Goal: Task Accomplishment & Management: Use online tool/utility

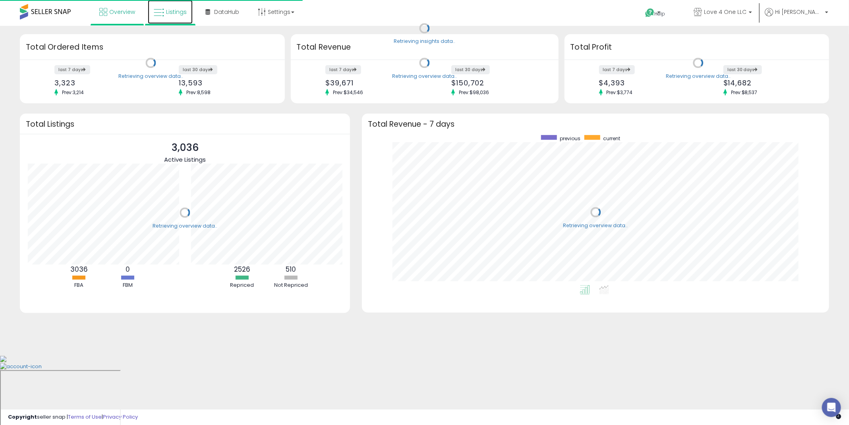
scroll to position [150, 451]
click at [173, 11] on span "Listings" at bounding box center [176, 12] width 21 height 8
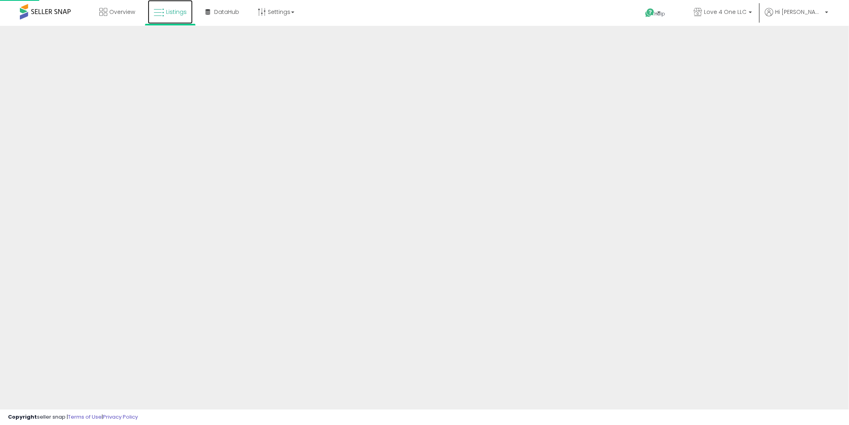
click at [162, 18] on link "Listings" at bounding box center [170, 12] width 45 height 24
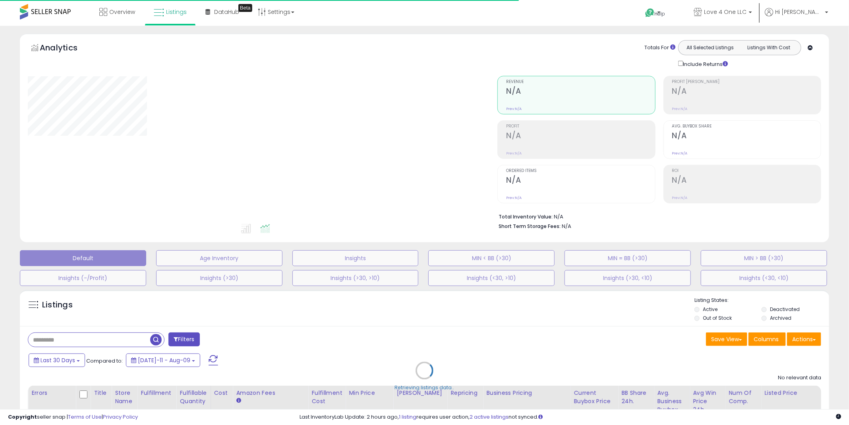
click at [813, 341] on div "Retrieving listings data.." at bounding box center [424, 376] width 821 height 181
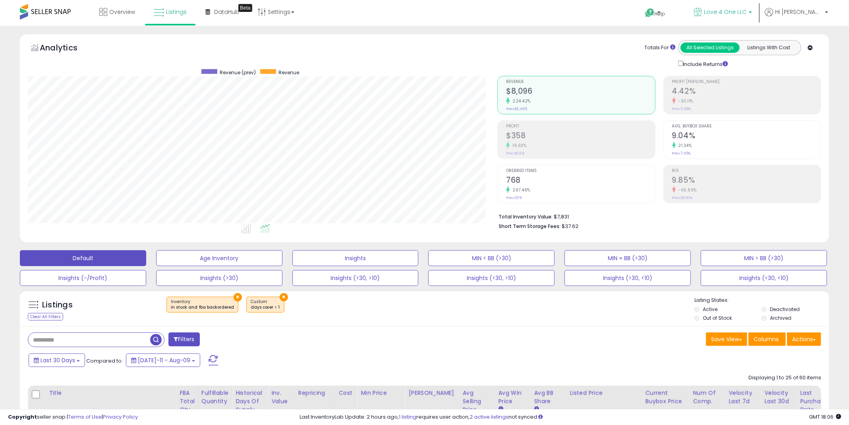
scroll to position [163, 470]
click at [807, 340] on button "Actions" at bounding box center [804, 340] width 34 height 14
click at [778, 357] on link "Import" at bounding box center [771, 356] width 87 height 12
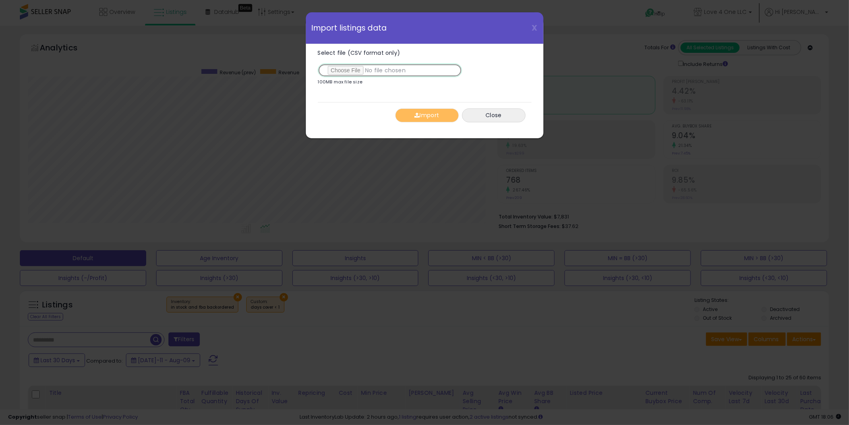
click at [349, 68] on input "Select file (CSV format only)" at bounding box center [390, 71] width 144 height 14
type input "**********"
click at [432, 115] on button "Import" at bounding box center [427, 115] width 64 height 14
